Goal: Use online tool/utility: Utilize a website feature to perform a specific function

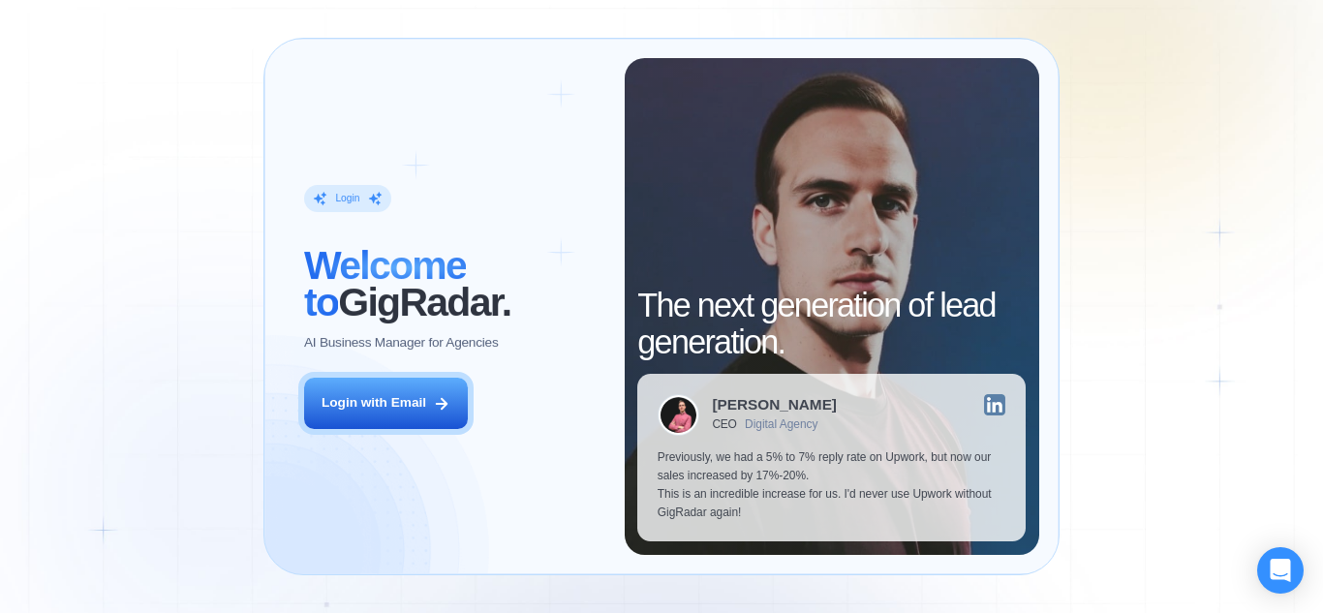
click at [397, 399] on div "Login with Email" at bounding box center [373, 403] width 105 height 18
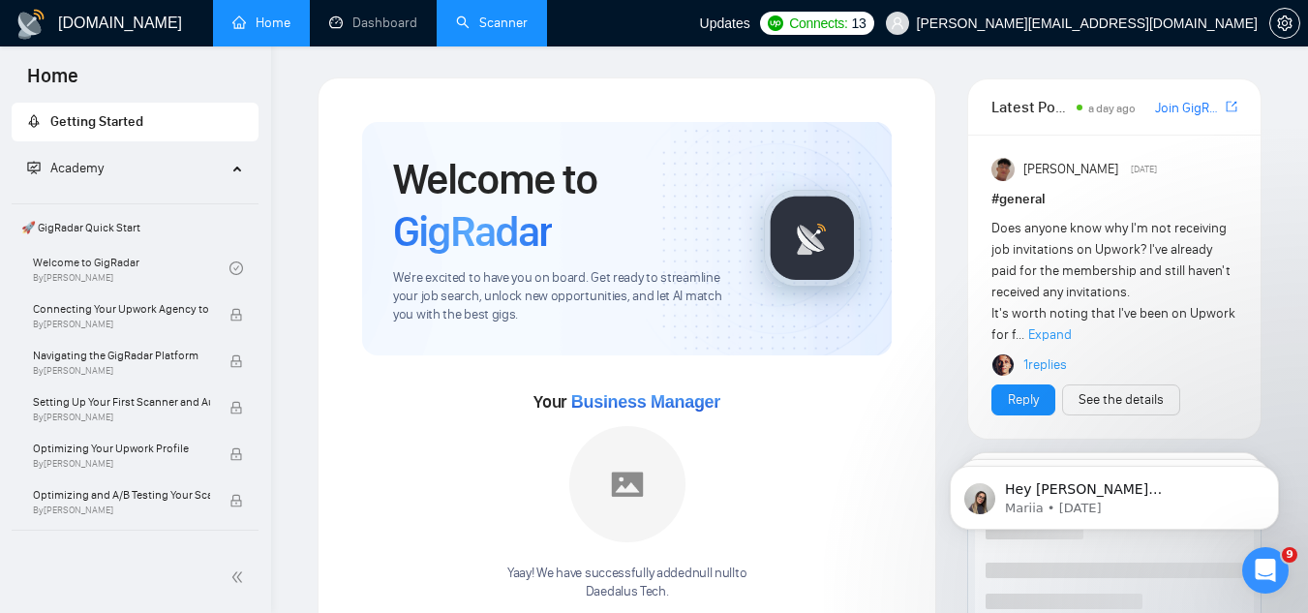
click at [483, 15] on link "Scanner" at bounding box center [492, 23] width 72 height 16
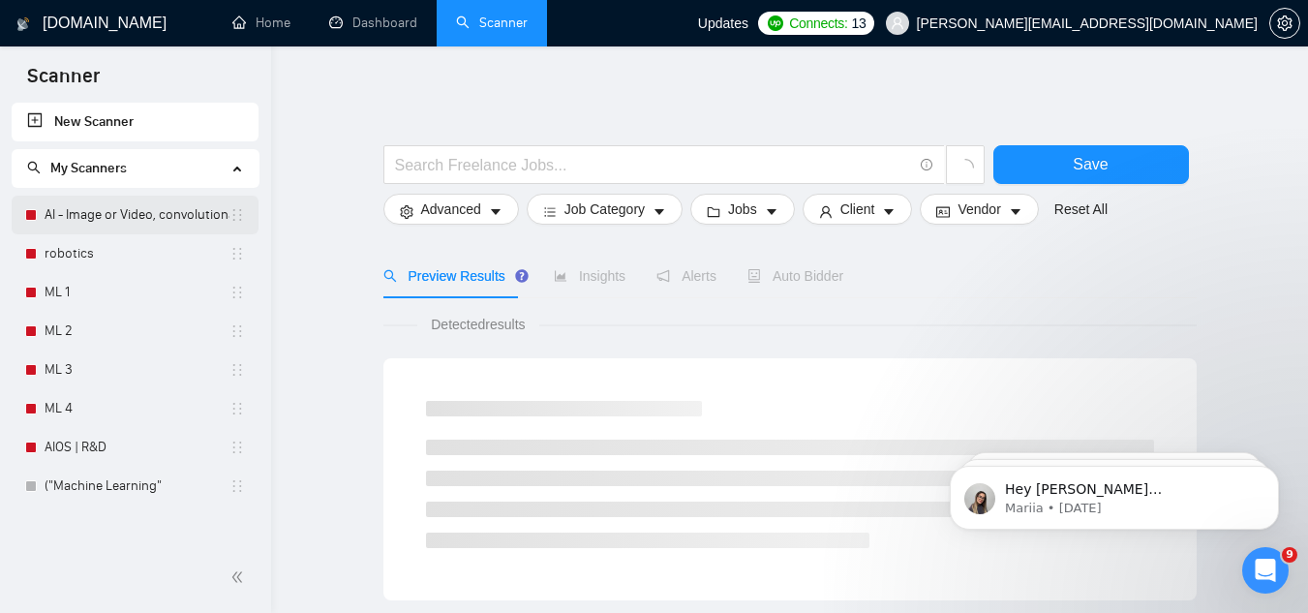
click at [137, 216] on link "AI - Image or Video, convolutional" at bounding box center [137, 215] width 185 height 39
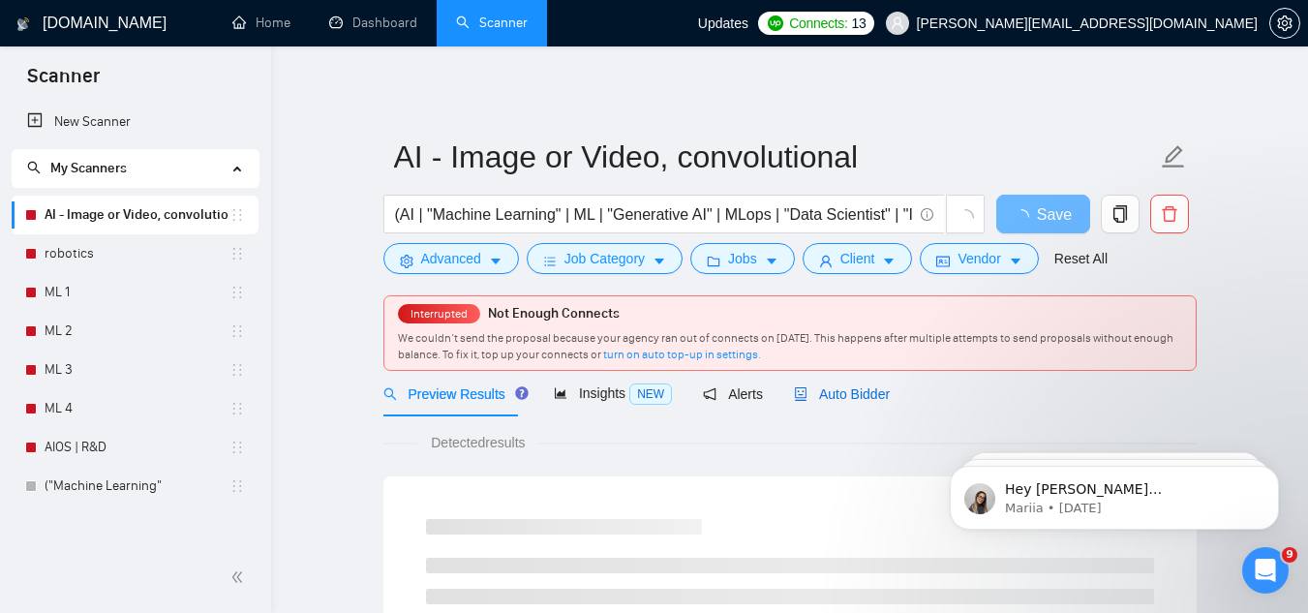
click at [852, 386] on span "Auto Bidder" at bounding box center [842, 393] width 96 height 15
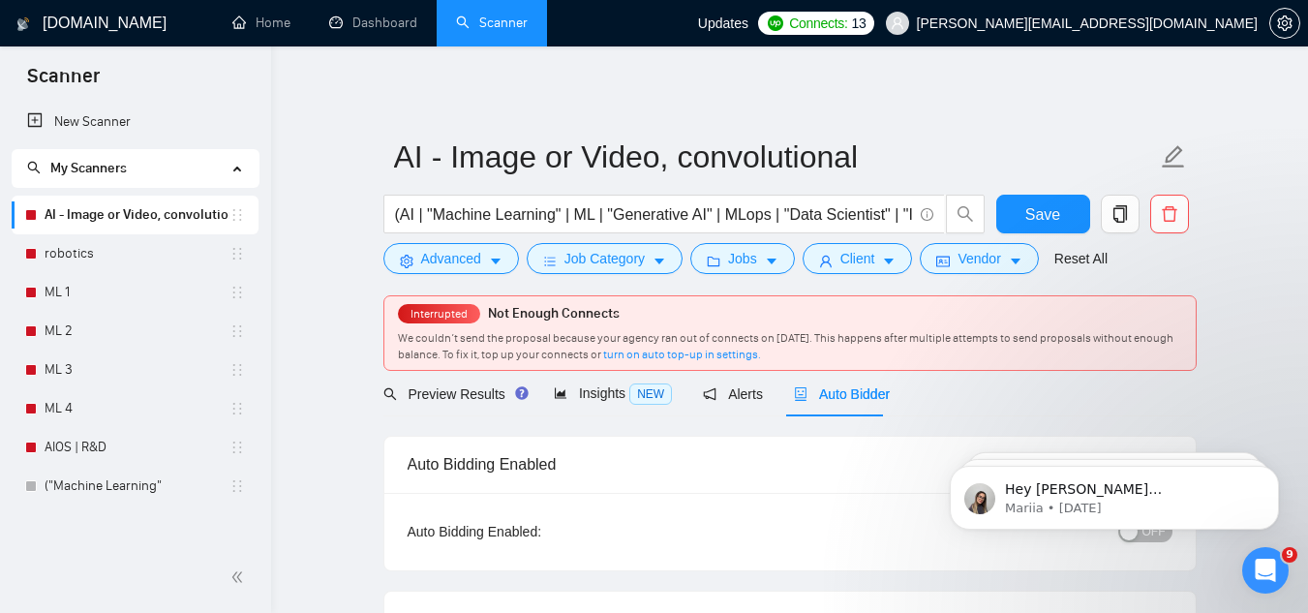
checkbox input "true"
